Goal: Task Accomplishment & Management: Complete application form

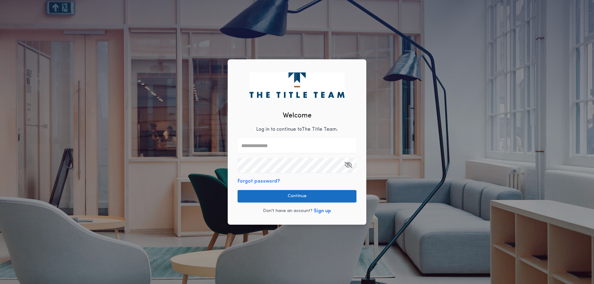
type input "**********"
click at [297, 197] on button "Continue" at bounding box center [297, 196] width 119 height 12
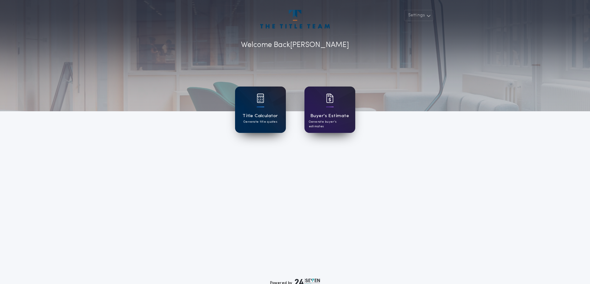
click at [266, 121] on p "Generate title quotes" at bounding box center [260, 122] width 34 height 5
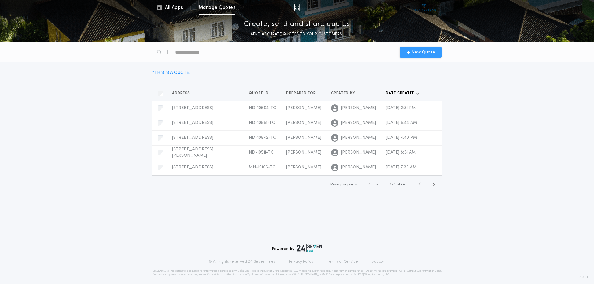
click at [427, 53] on span "New Quote" at bounding box center [424, 52] width 24 height 6
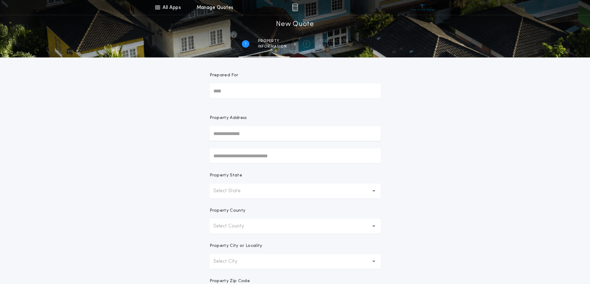
click at [240, 91] on input "Prepared For" at bounding box center [295, 91] width 171 height 15
type input "**********"
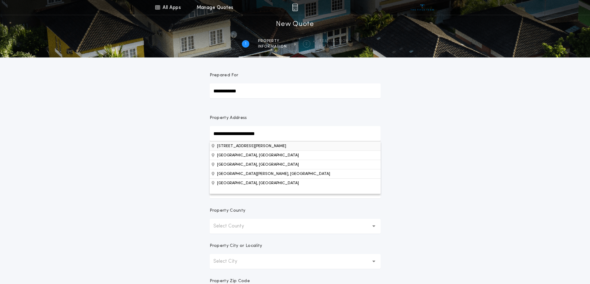
click at [255, 146] on button "20440 State Highway 220 NW, Alvarado, MN, 56710, USA" at bounding box center [295, 145] width 171 height 9
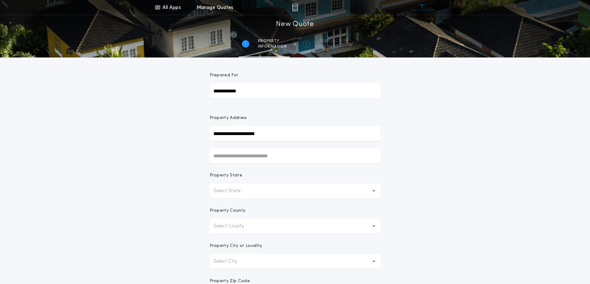
type input "**********"
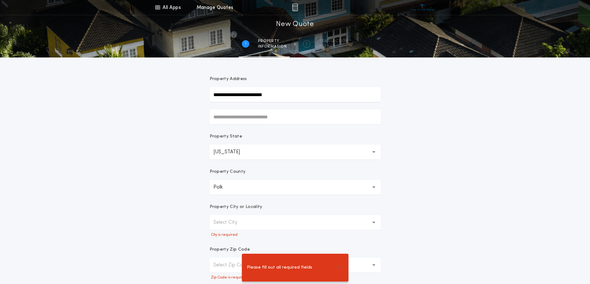
scroll to position [93, 0]
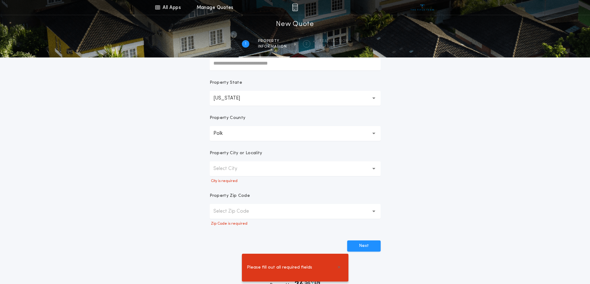
click at [233, 133] on button "Polk" at bounding box center [295, 133] width 171 height 15
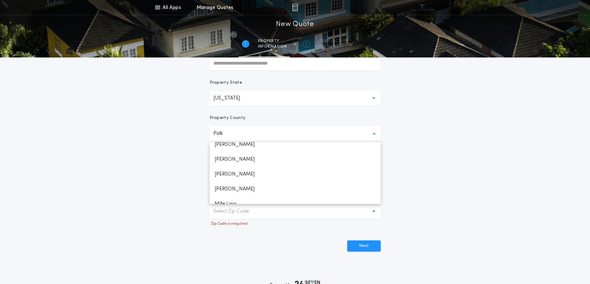
scroll to position [613, 0]
click at [235, 176] on p "Marshall" at bounding box center [295, 175] width 171 height 15
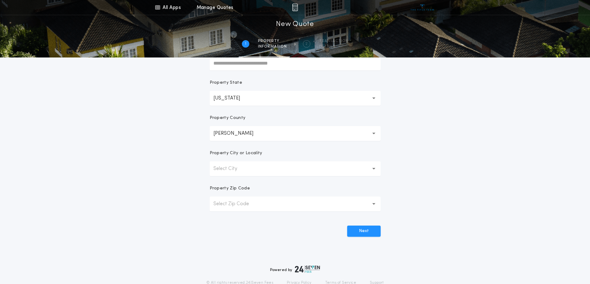
click at [181, 175] on div "**********" at bounding box center [295, 84] width 590 height 354
click at [239, 174] on button "Select City" at bounding box center [295, 169] width 171 height 15
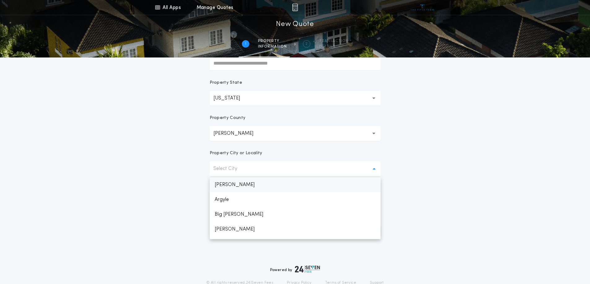
click at [240, 181] on p "Alvarado" at bounding box center [295, 185] width 171 height 15
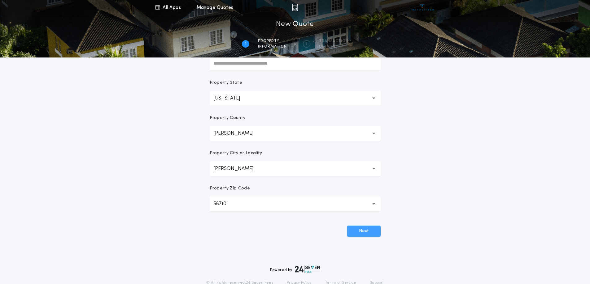
click at [360, 231] on button "Next" at bounding box center [363, 231] width 33 height 11
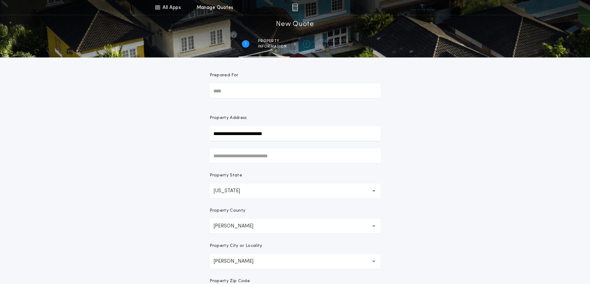
scroll to position [119, 0]
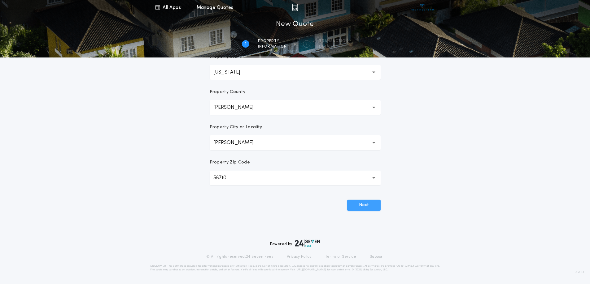
click at [364, 203] on button "Next" at bounding box center [363, 205] width 33 height 11
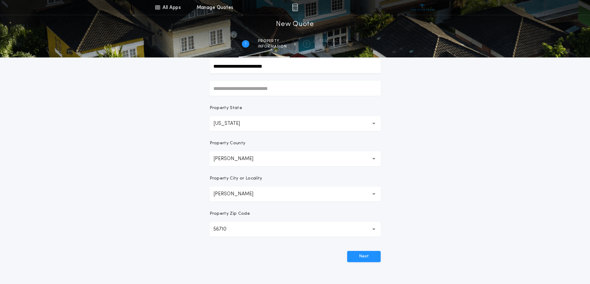
scroll to position [0, 0]
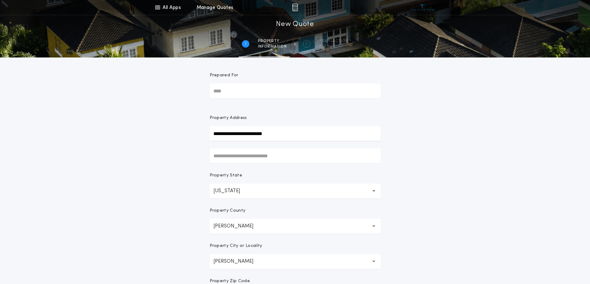
click at [260, 90] on input "Prepared For" at bounding box center [295, 91] width 171 height 15
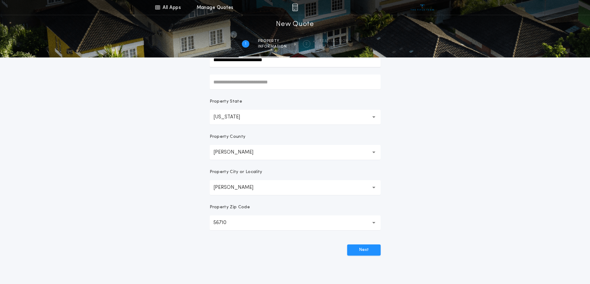
scroll to position [119, 0]
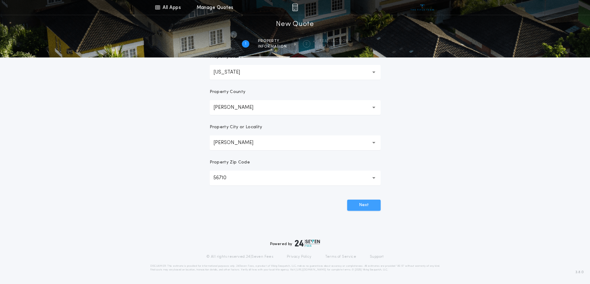
type input "**********"
click at [372, 204] on button "Next" at bounding box center [363, 205] width 33 height 11
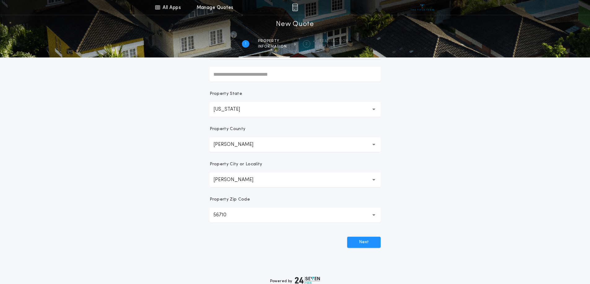
scroll to position [26, 0]
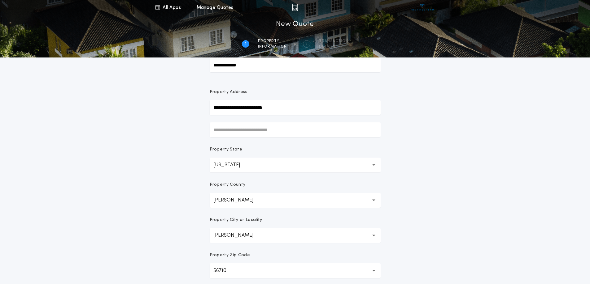
click at [245, 200] on button "Marshall ********" at bounding box center [295, 200] width 171 height 15
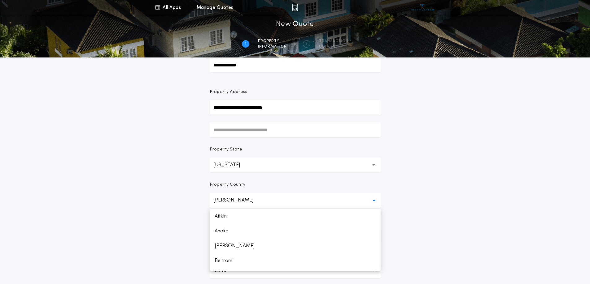
scroll to position [592, 0]
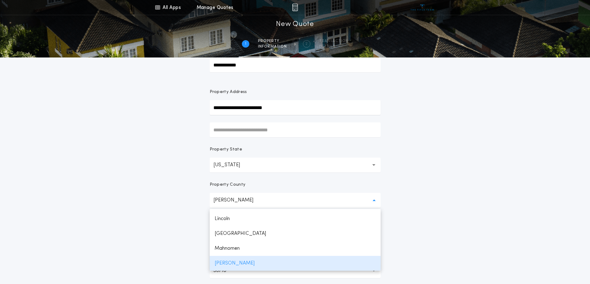
click at [123, 182] on div "**********" at bounding box center [295, 151] width 590 height 354
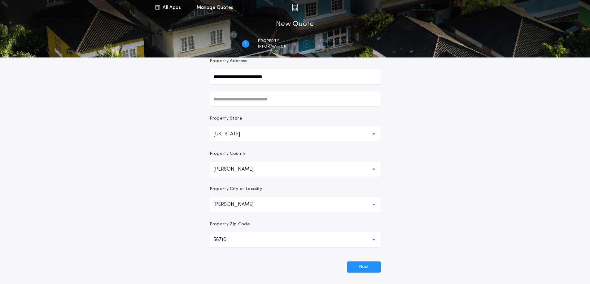
scroll to position [119, 0]
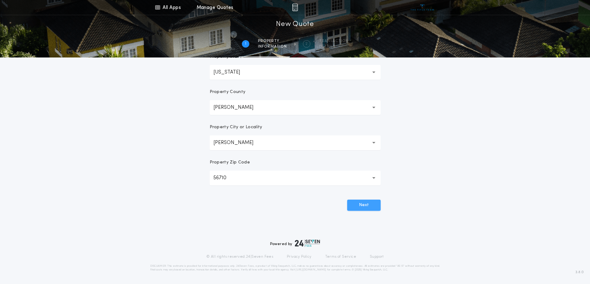
click at [367, 205] on button "Next" at bounding box center [363, 205] width 33 height 11
click at [250, 111] on button "Marshall ********" at bounding box center [295, 107] width 171 height 15
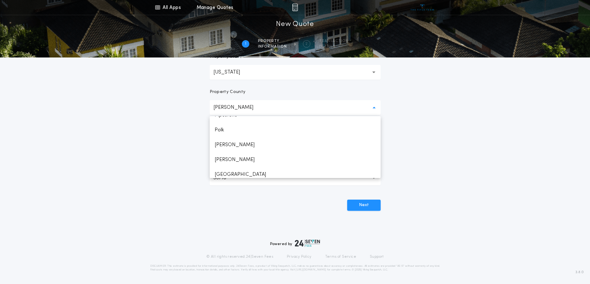
scroll to position [870, 0]
click at [240, 133] on p "Polk" at bounding box center [295, 130] width 171 height 15
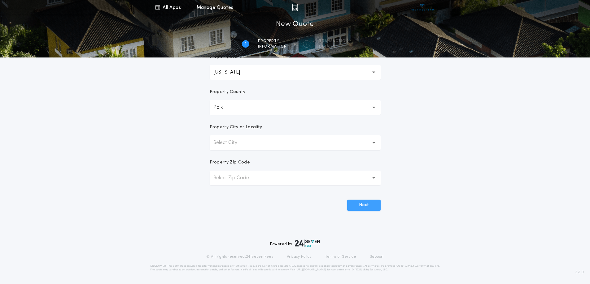
click at [362, 205] on button "Next" at bounding box center [363, 205] width 33 height 11
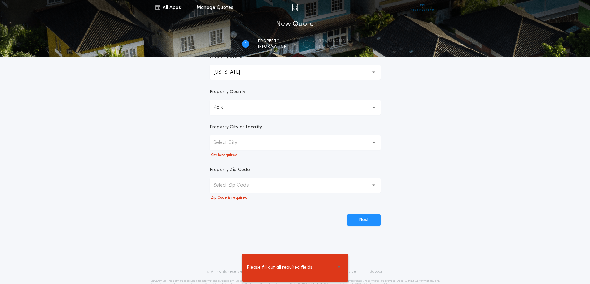
click at [247, 144] on button "Select City" at bounding box center [295, 143] width 171 height 15
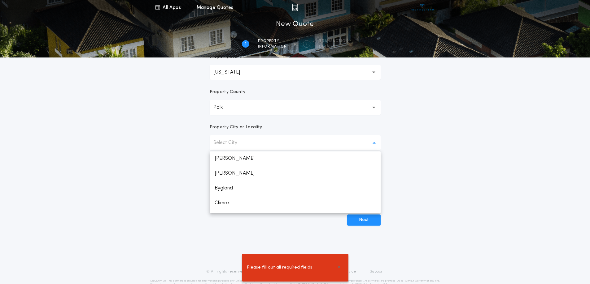
scroll to position [0, 0]
click at [234, 105] on button "Polk ****" at bounding box center [295, 107] width 171 height 15
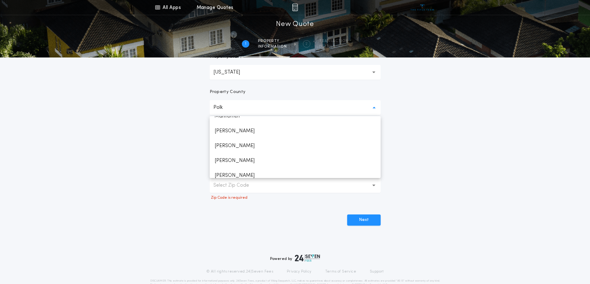
scroll to position [613, 0]
click at [236, 153] on p "Marshall" at bounding box center [295, 149] width 171 height 15
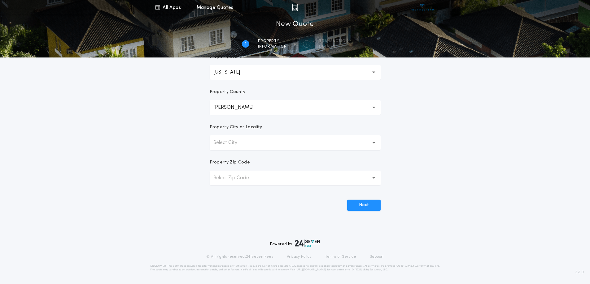
click at [235, 145] on p "Select City" at bounding box center [230, 142] width 34 height 7
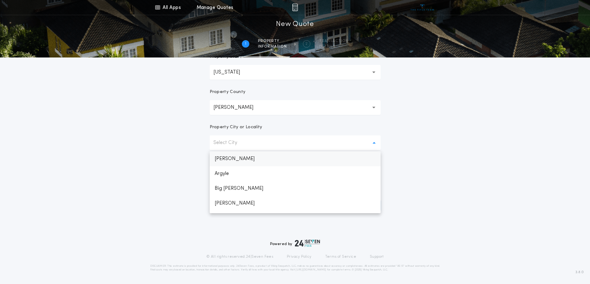
click at [243, 160] on p "Alvarado" at bounding box center [295, 159] width 171 height 15
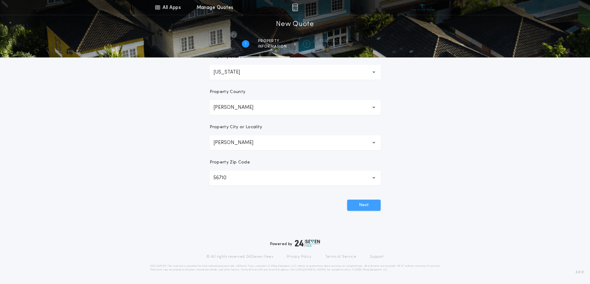
click at [363, 205] on button "Next" at bounding box center [363, 205] width 33 height 11
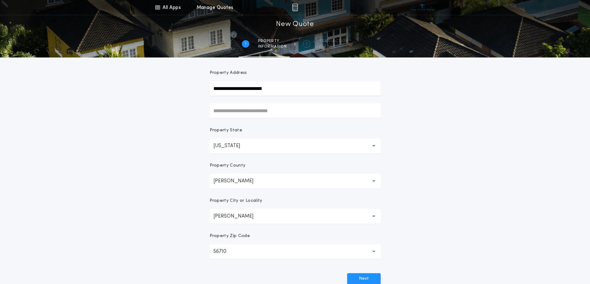
scroll to position [0, 0]
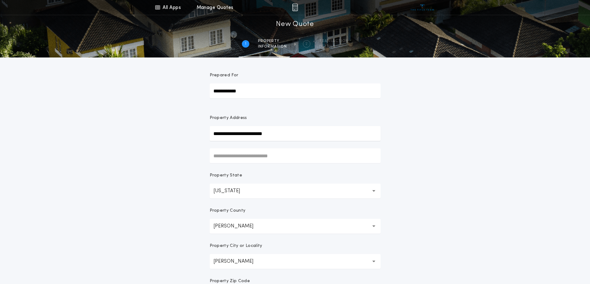
click at [288, 21] on h1 "New Quote" at bounding box center [295, 24] width 38 height 10
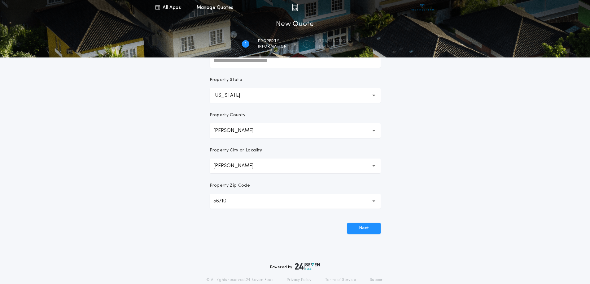
scroll to position [119, 0]
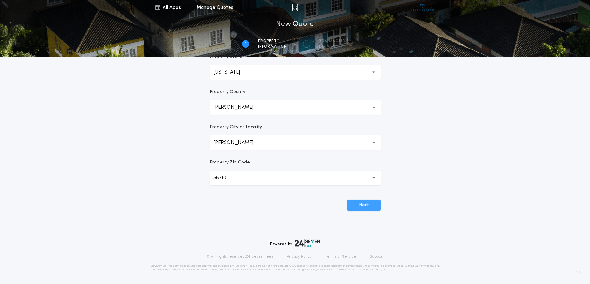
click at [367, 208] on button "Next" at bounding box center [363, 205] width 33 height 11
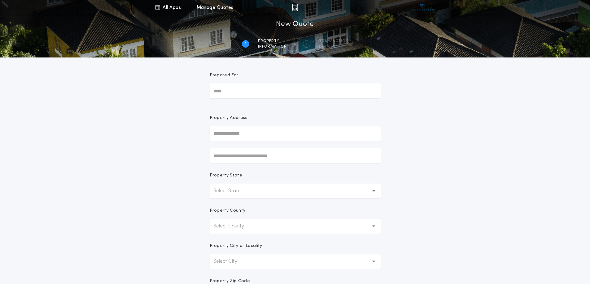
click at [290, 90] on input "Prepared For" at bounding box center [295, 91] width 171 height 15
type input "**********"
click at [228, 134] on input "text" at bounding box center [295, 133] width 171 height 15
type input "**********"
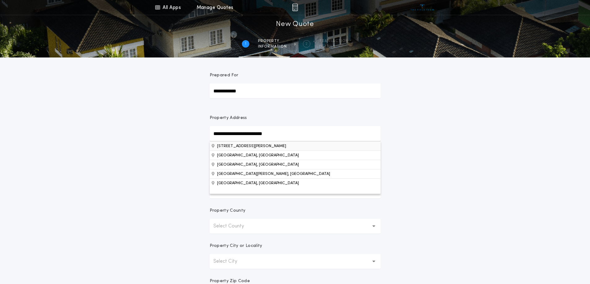
click at [248, 147] on button "[STREET_ADDRESS][PERSON_NAME]" at bounding box center [295, 145] width 171 height 9
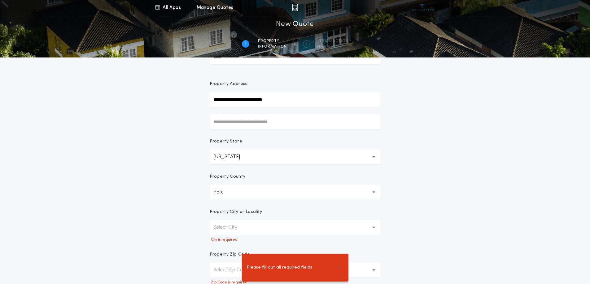
scroll to position [93, 0]
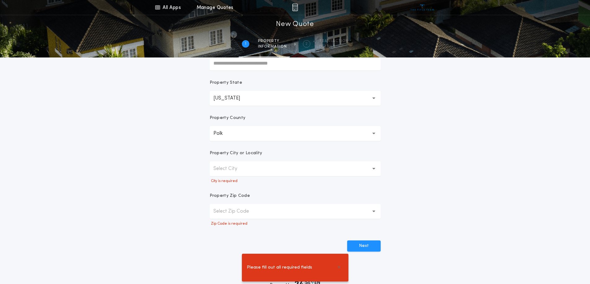
click at [248, 166] on button "Select City" at bounding box center [295, 169] width 171 height 15
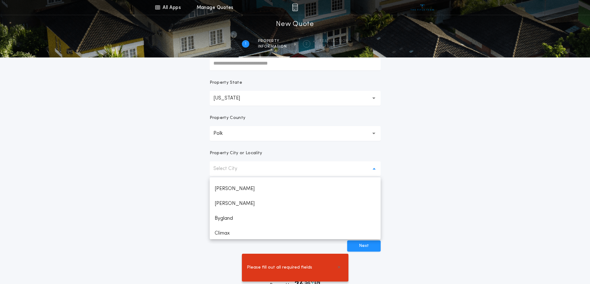
scroll to position [0, 0]
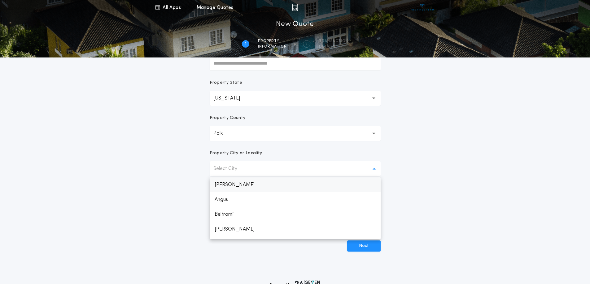
click at [236, 184] on p "Anglim" at bounding box center [295, 185] width 171 height 15
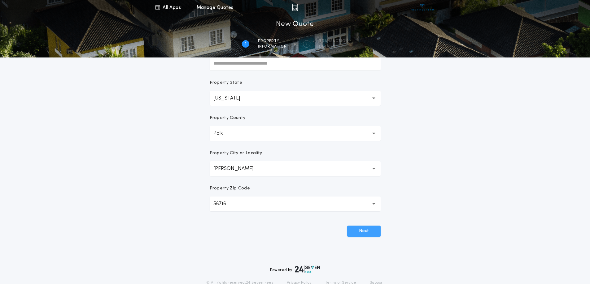
click at [362, 227] on button "Next" at bounding box center [363, 231] width 33 height 11
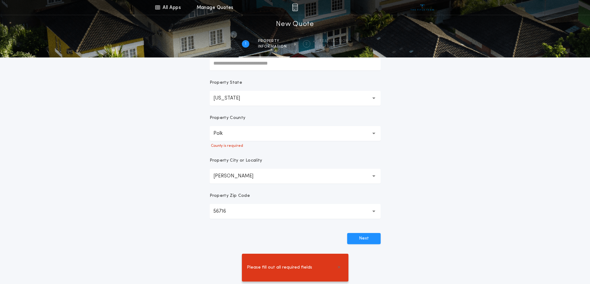
click at [246, 130] on button "Polk" at bounding box center [295, 133] width 171 height 15
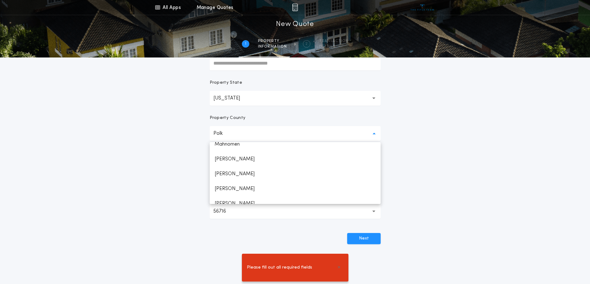
scroll to position [613, 0]
click at [236, 174] on p "Marshall" at bounding box center [295, 175] width 171 height 15
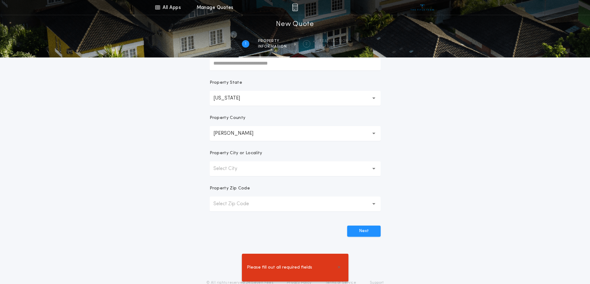
click at [234, 169] on p "Select City" at bounding box center [230, 168] width 34 height 7
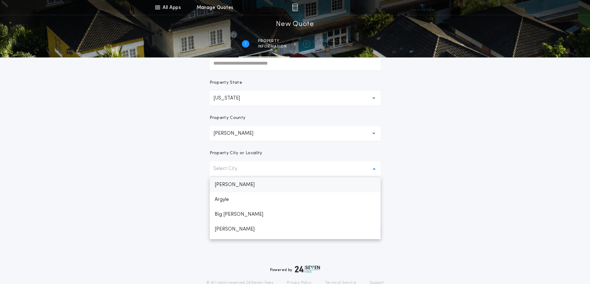
click at [233, 185] on p "Alvarado" at bounding box center [295, 185] width 171 height 15
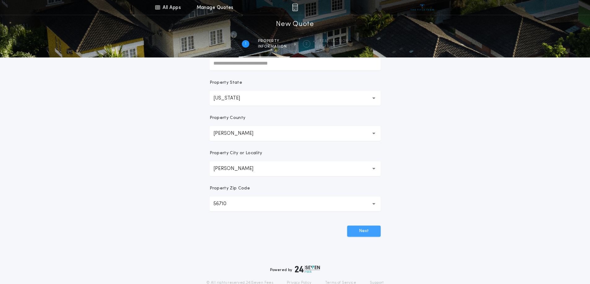
click at [356, 233] on button "Next" at bounding box center [363, 231] width 33 height 11
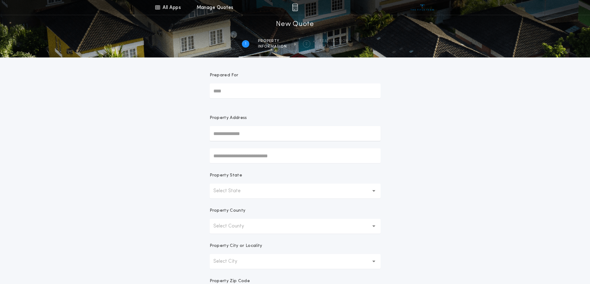
click at [297, 17] on div "1 /2 New Quote 1 Property information 2 Transaction details" at bounding box center [295, 36] width 590 height 42
